Goal: Find specific page/section: Find specific page/section

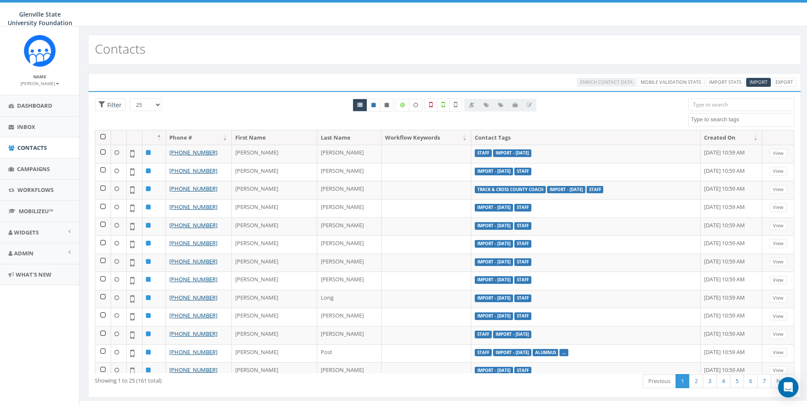
select select
click at [44, 257] on link "Admin" at bounding box center [39, 253] width 79 height 21
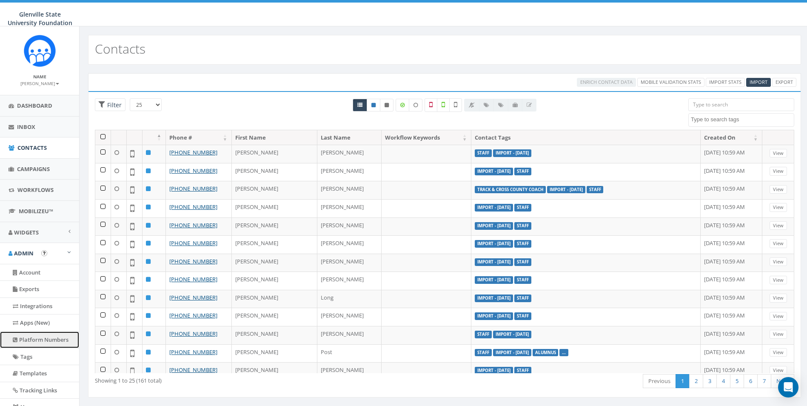
click at [40, 341] on link "Platform Numbers" at bounding box center [39, 339] width 79 height 17
